Goal: Task Accomplishment & Management: Manage account settings

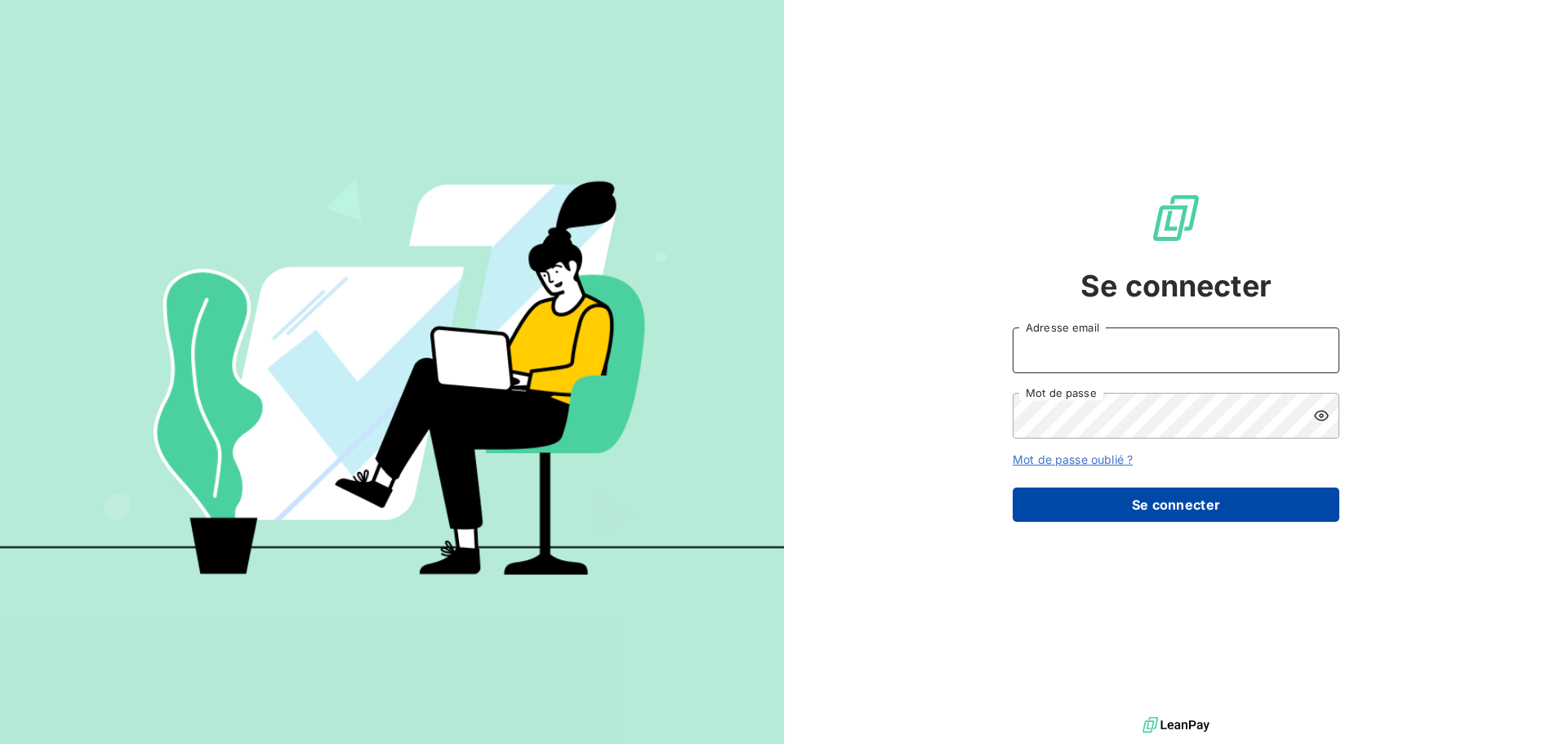
type input "gouveia@sem-espaces-verts.fr"
drag, startPoint x: 1202, startPoint y: 509, endPoint x: 1041, endPoint y: 448, distance: 172.2
click at [1201, 509] on button "Se connecter" at bounding box center [1176, 505] width 327 height 34
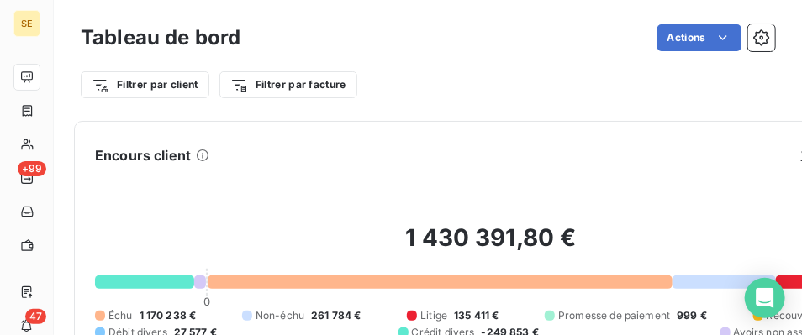
click at [130, 22] on div "Tableau de bord Actions" at bounding box center [428, 37] width 694 height 35
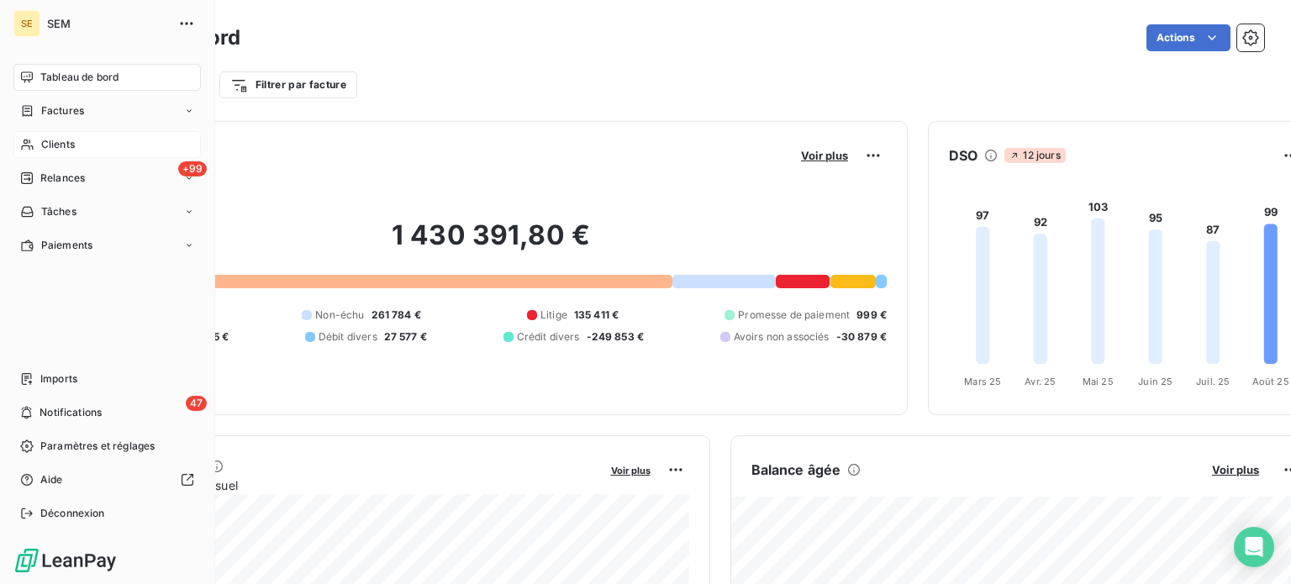
click at [73, 143] on span "Clients" at bounding box center [58, 144] width 34 height 15
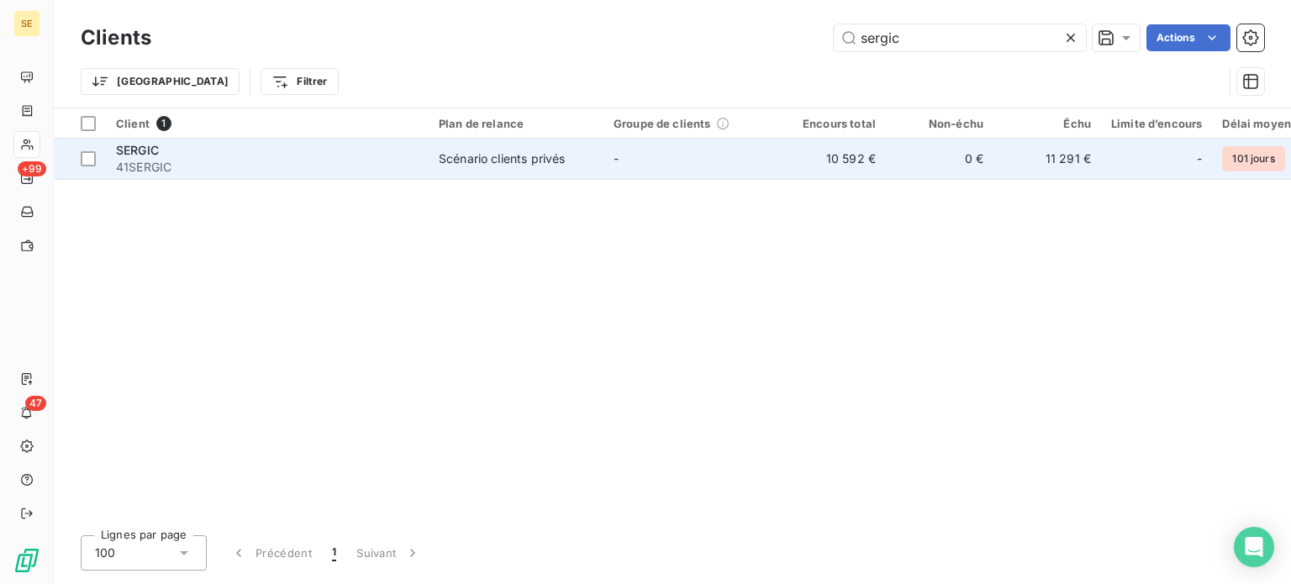
type input "sergic"
click at [264, 167] on span "41SERGIC" at bounding box center [267, 167] width 302 height 17
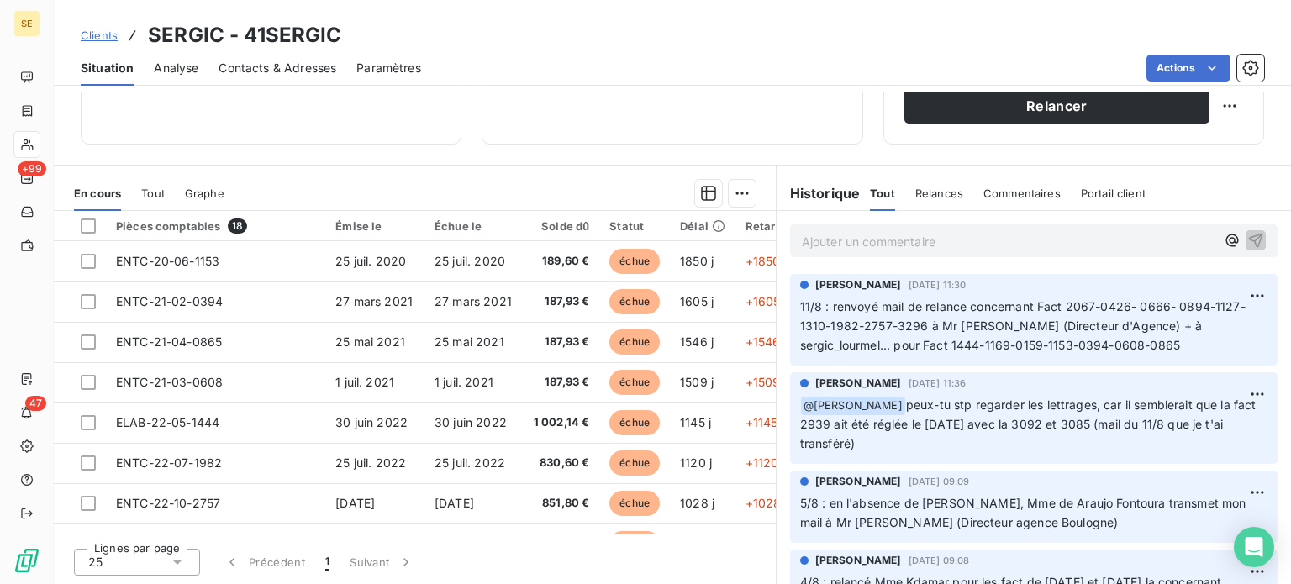
click at [97, 36] on span "Clients" at bounding box center [99, 35] width 37 height 13
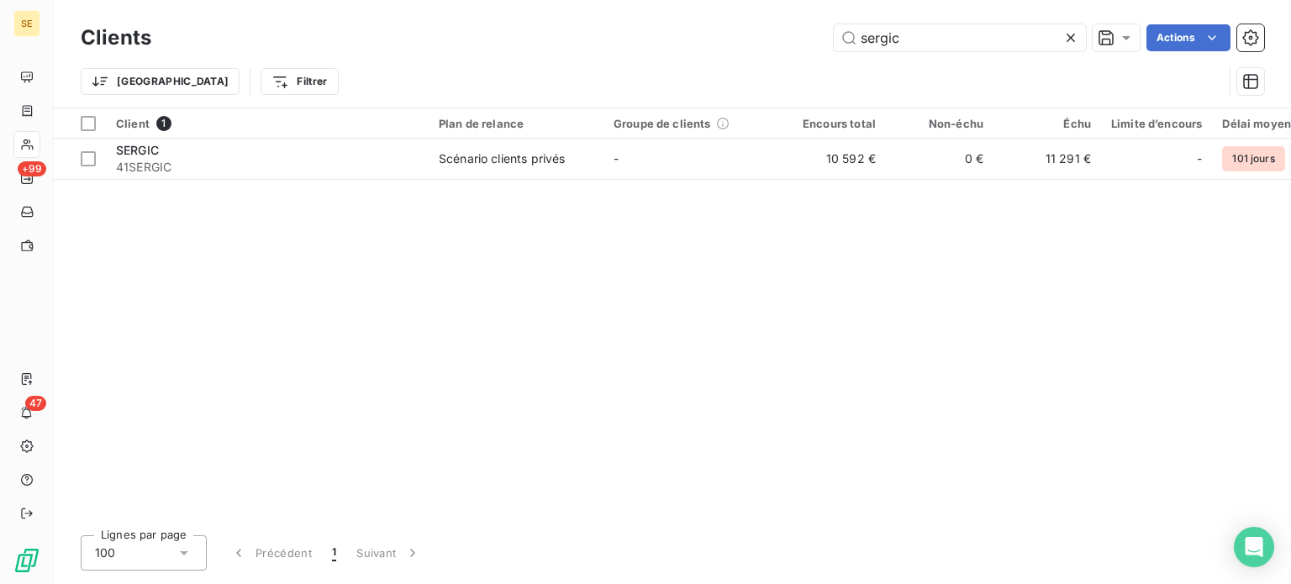
drag, startPoint x: 955, startPoint y: 39, endPoint x: 652, endPoint y: 54, distance: 303.7
click at [652, 54] on div "Clients sergic Actions" at bounding box center [672, 37] width 1183 height 35
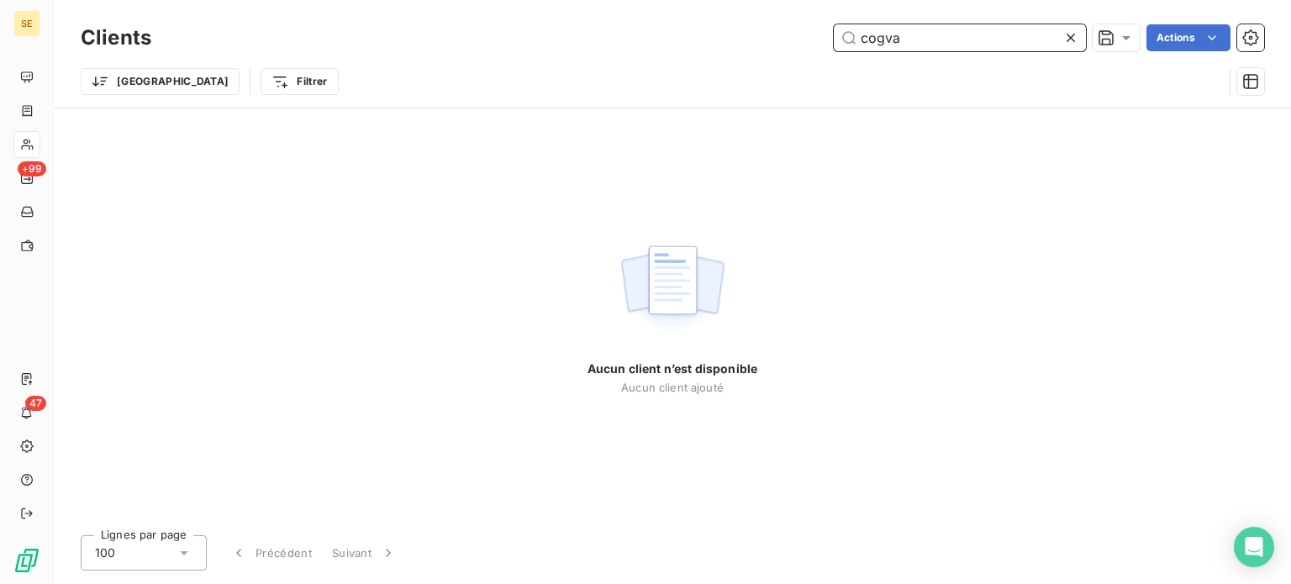
click at [881, 32] on input "cogva" at bounding box center [960, 37] width 252 height 27
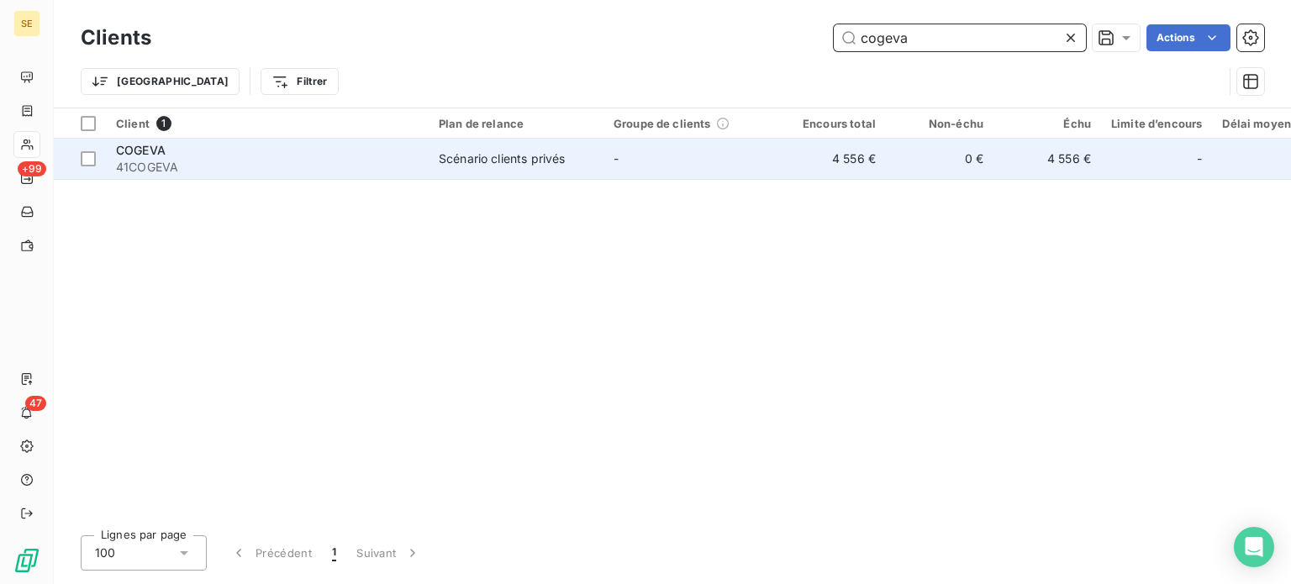
type input "cogeva"
click at [531, 161] on div "Scénario clients privés" at bounding box center [502, 158] width 126 height 17
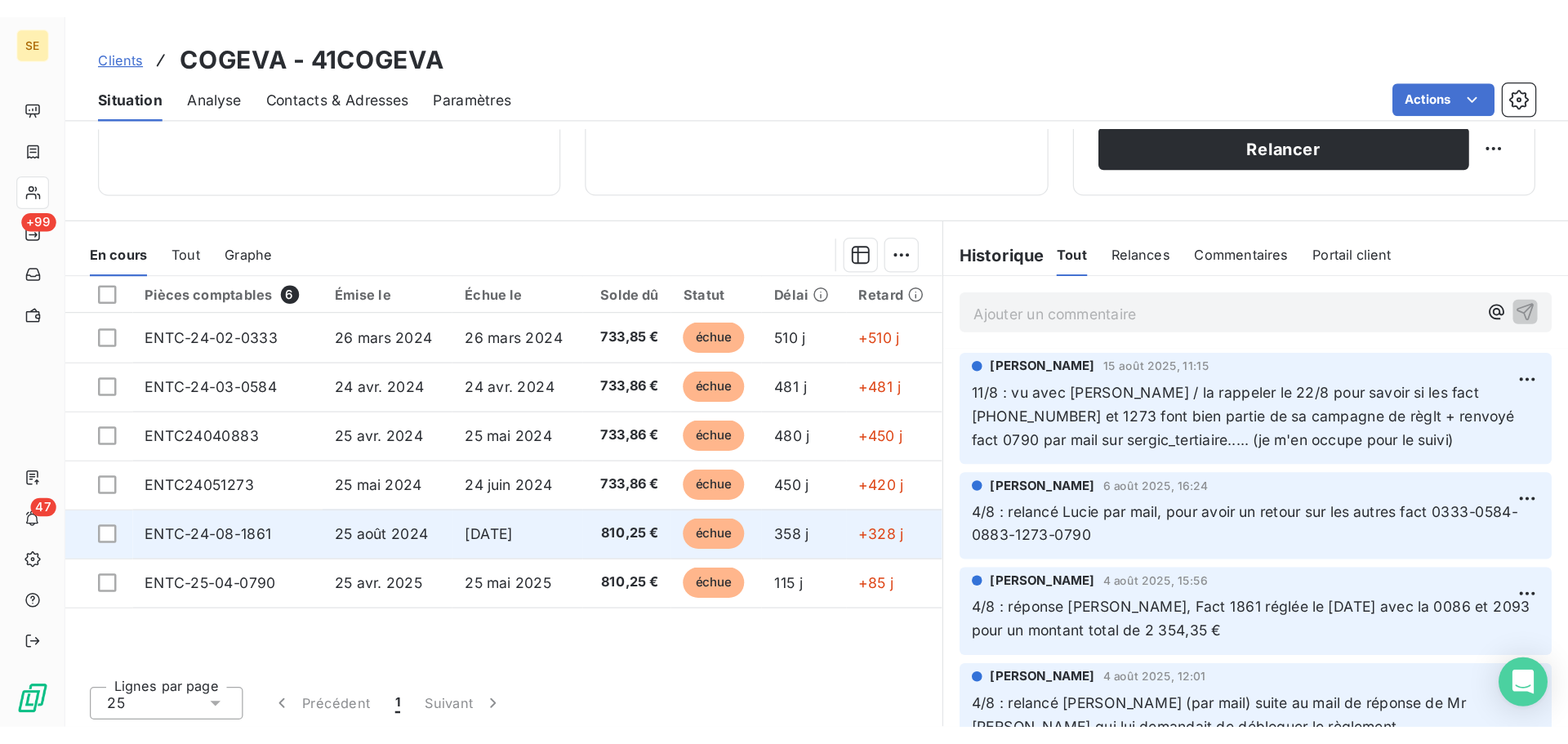
scroll to position [294, 0]
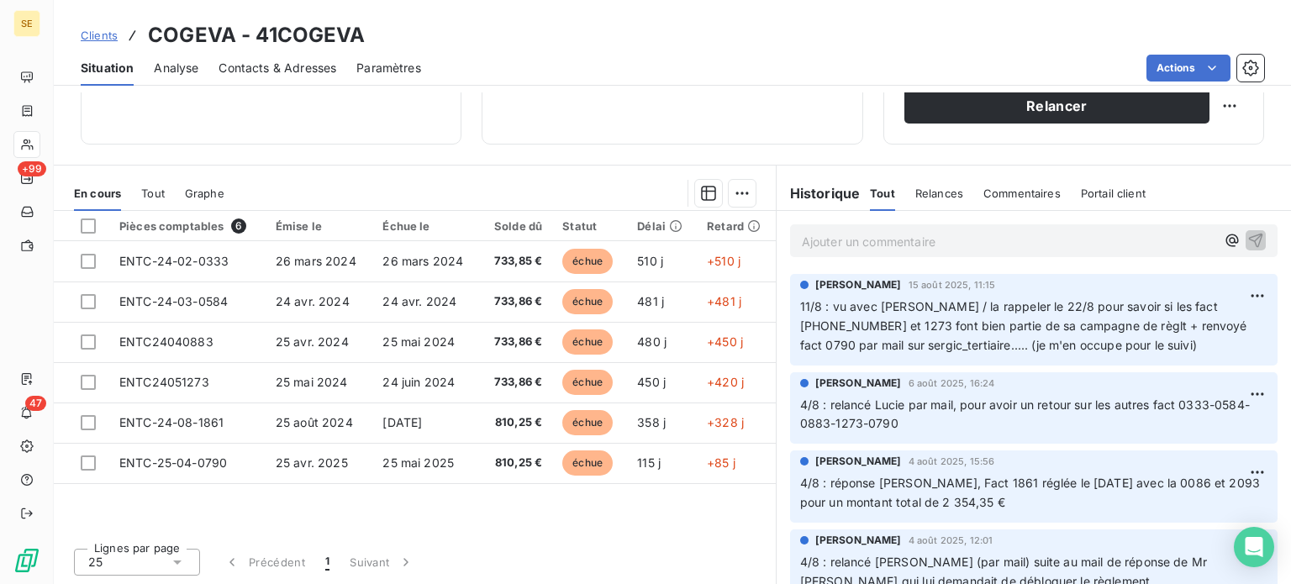
click at [1026, 244] on p "Ajouter un commentaire ﻿" at bounding box center [1008, 241] width 413 height 21
click at [965, 242] on p "14/8 : reçu avis de virt" at bounding box center [1008, 240] width 413 height 19
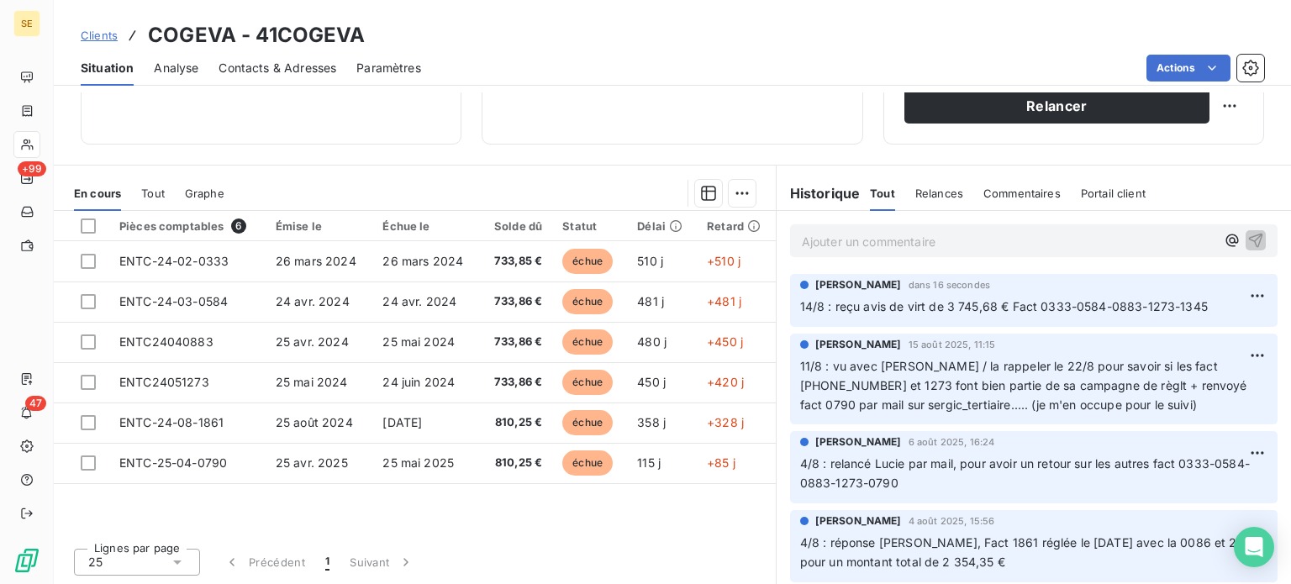
click at [98, 30] on span "Clients" at bounding box center [99, 35] width 37 height 13
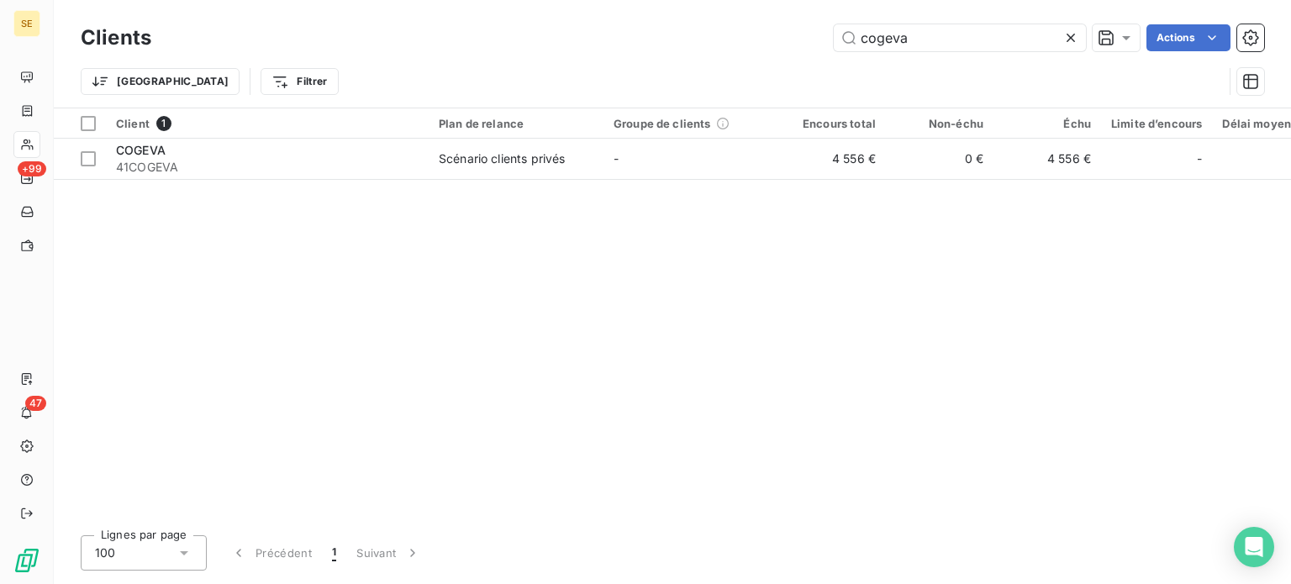
drag, startPoint x: 941, startPoint y: 38, endPoint x: 655, endPoint y: 63, distance: 286.8
click at [655, 63] on div "Clients cogeva Actions Trier Filtrer" at bounding box center [672, 63] width 1183 height 87
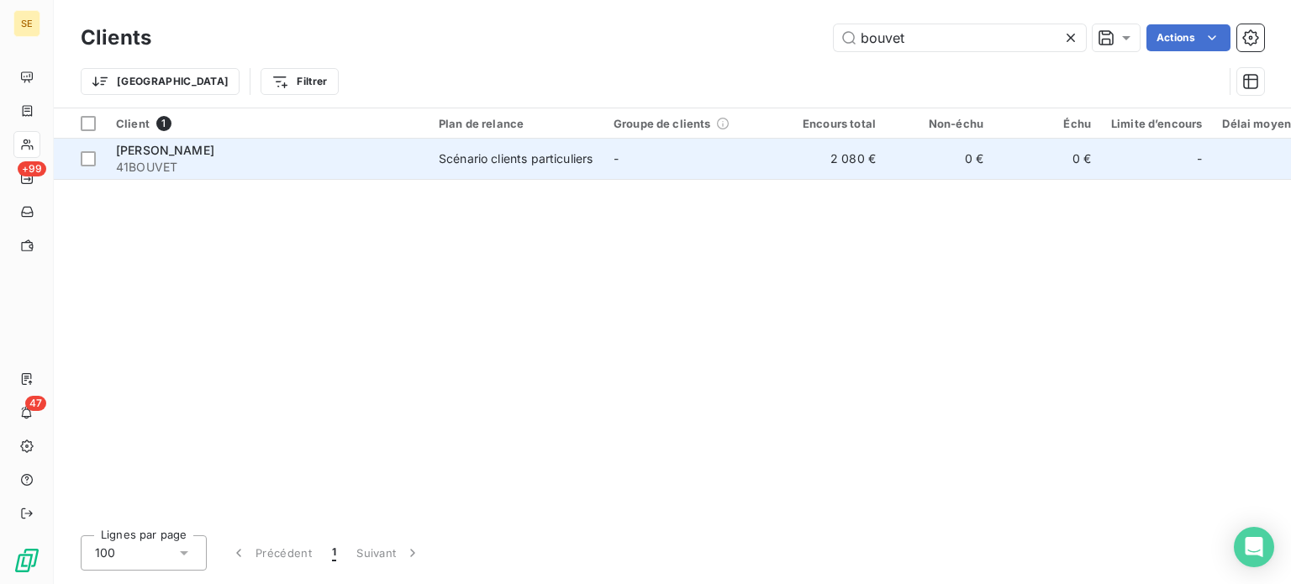
type input "bouvet"
click at [277, 159] on span "41BOUVET" at bounding box center [267, 167] width 302 height 17
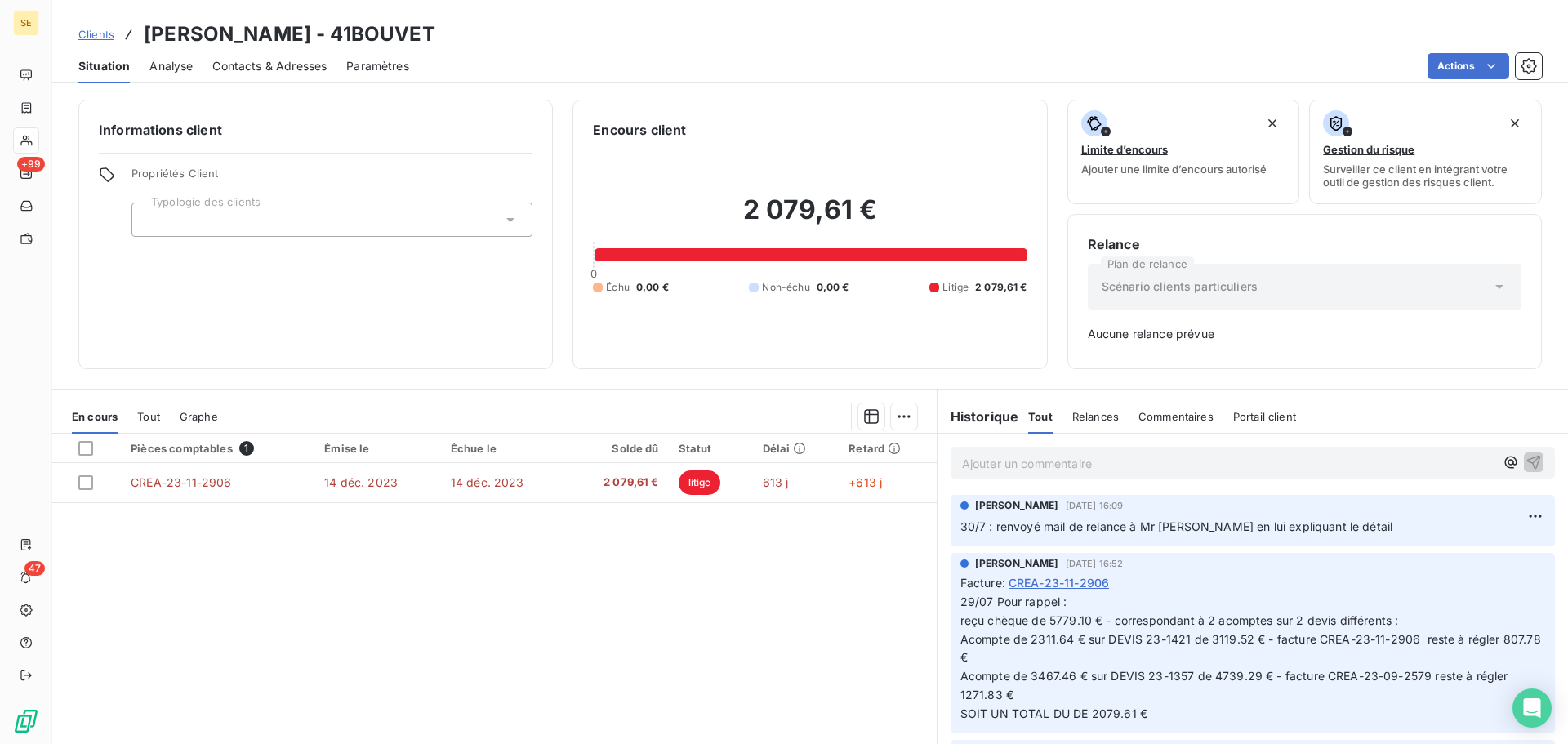
click at [288, 62] on span "Contacts & Adresses" at bounding box center [269, 66] width 115 height 17
